Goal: Task Accomplishment & Management: Complete application form

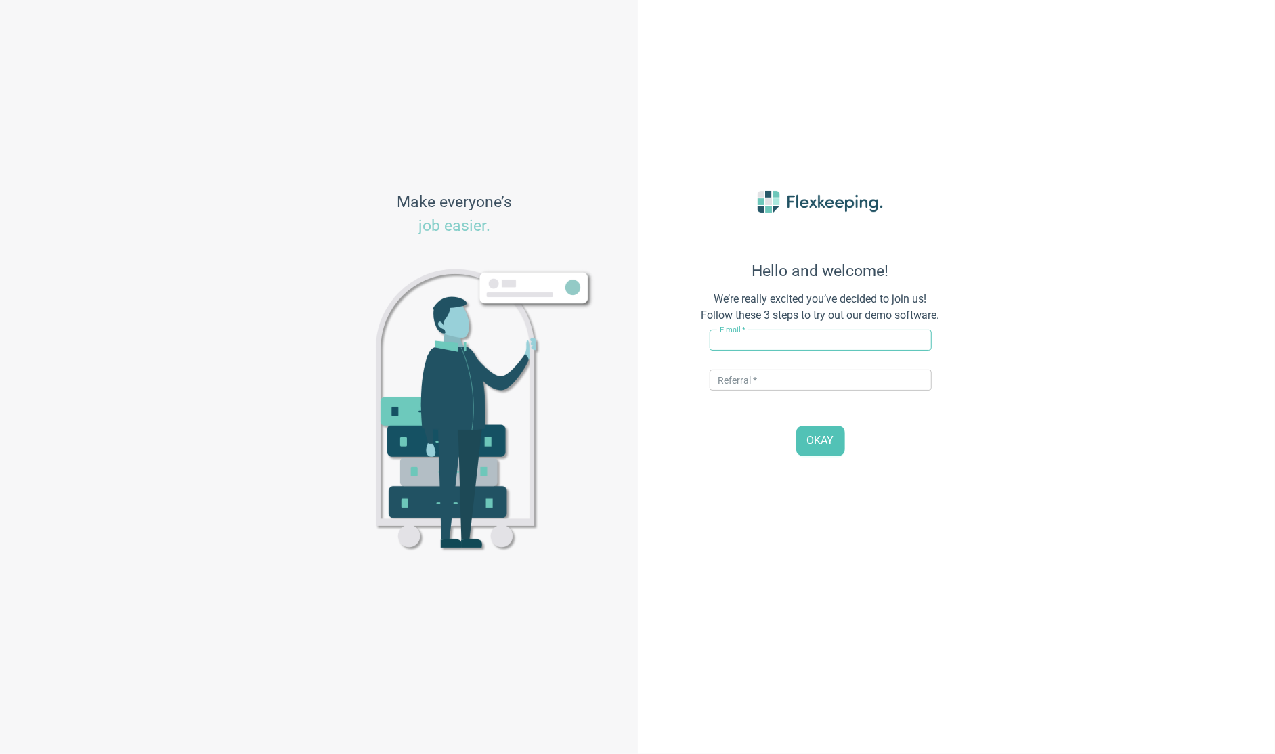
click at [748, 343] on input "text" at bounding box center [821, 340] width 222 height 21
paste input "Allenberry"
type input "[PERSON_NAME][EMAIL_ADDRESS][DOMAIN_NAME]"
type input "DIGITALMAGIC"
click at [808, 442] on span "OKAY" at bounding box center [820, 441] width 27 height 16
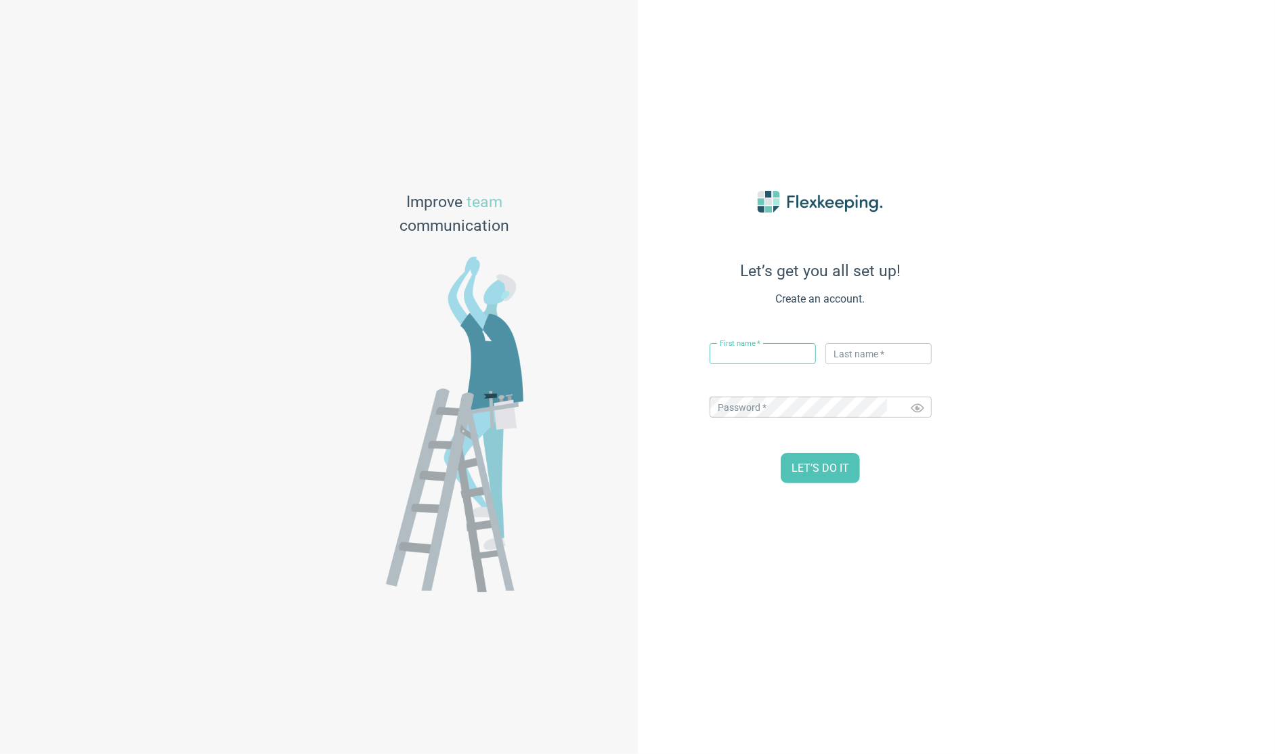
click at [752, 346] on input "text" at bounding box center [763, 353] width 106 height 21
type input "[PERSON_NAME]"
click at [859, 356] on input "text" at bounding box center [878, 353] width 106 height 21
type input "flexkeeping"
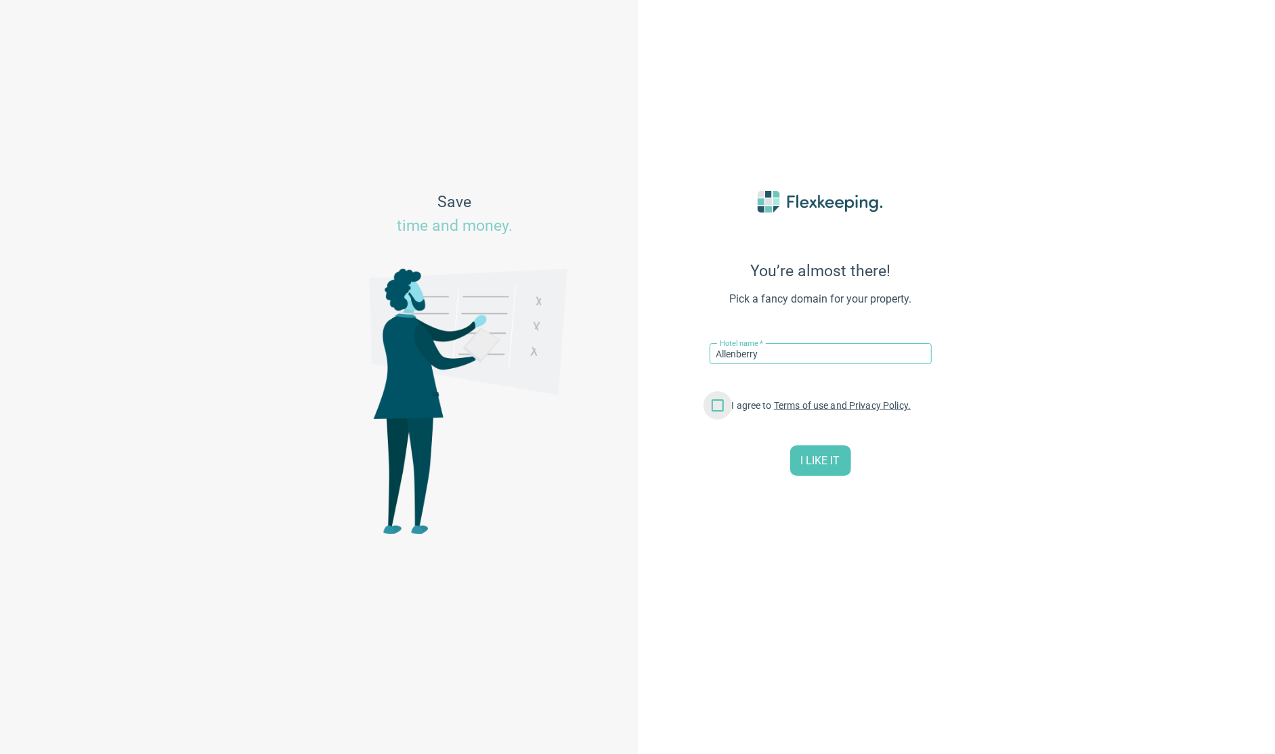
type input "Allenberry"
click at [721, 404] on input "I agree to Terms of use and Privacy Policy." at bounding box center [718, 408] width 28 height 28
checkbox input "true"
click at [793, 363] on input "Allenberry" at bounding box center [821, 353] width 222 height 21
type input "[GEOGRAPHIC_DATA]"
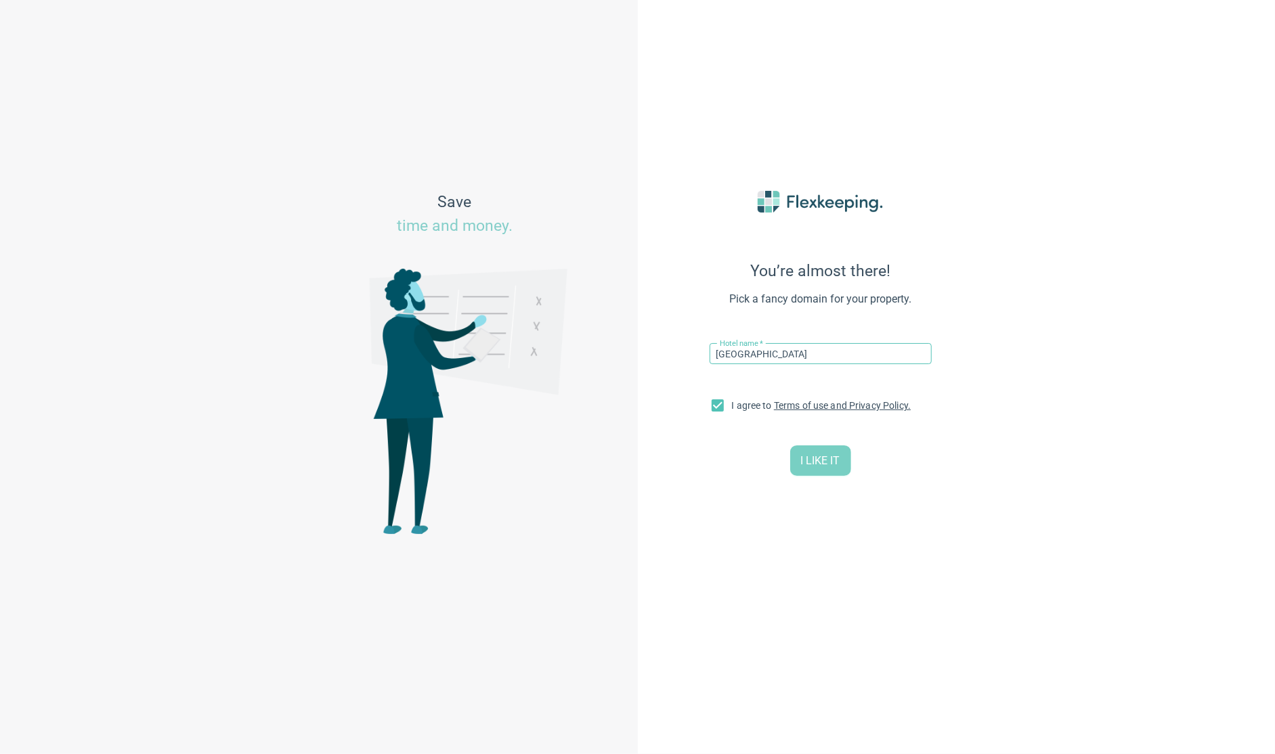
click at [824, 469] on span "I LIKE IT" at bounding box center [820, 462] width 39 height 16
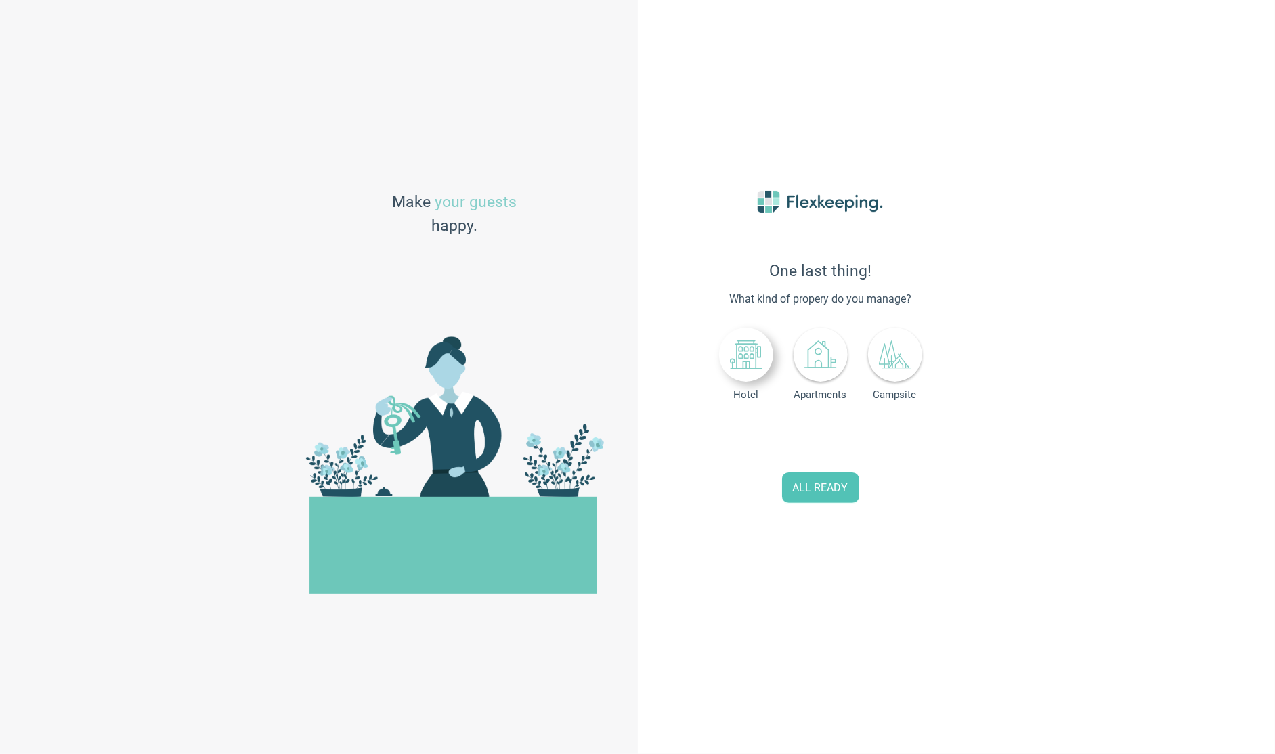
click at [757, 367] on icon at bounding box center [746, 355] width 33 height 33
drag, startPoint x: 830, startPoint y: 434, endPoint x: 822, endPoint y: 436, distance: 8.4
click at [823, 435] on input "0" at bounding box center [848, 439] width 60 height 29
type input "50"
click at [838, 482] on span "ALL READY" at bounding box center [821, 489] width 56 height 16
